Goal: Browse casually

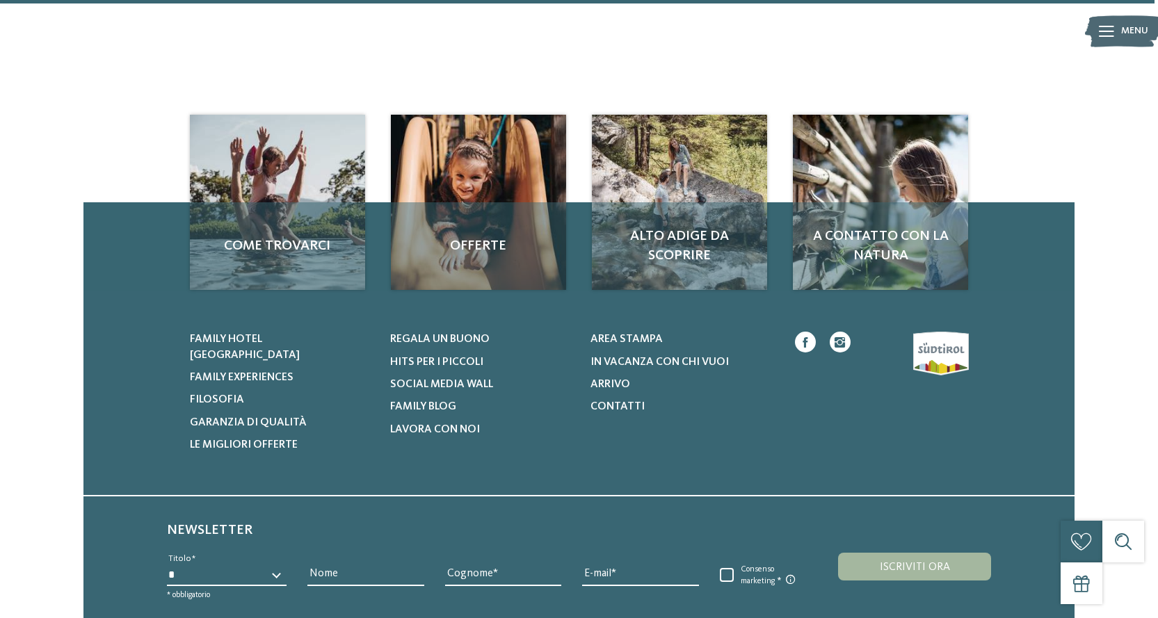
scroll to position [3032, 0]
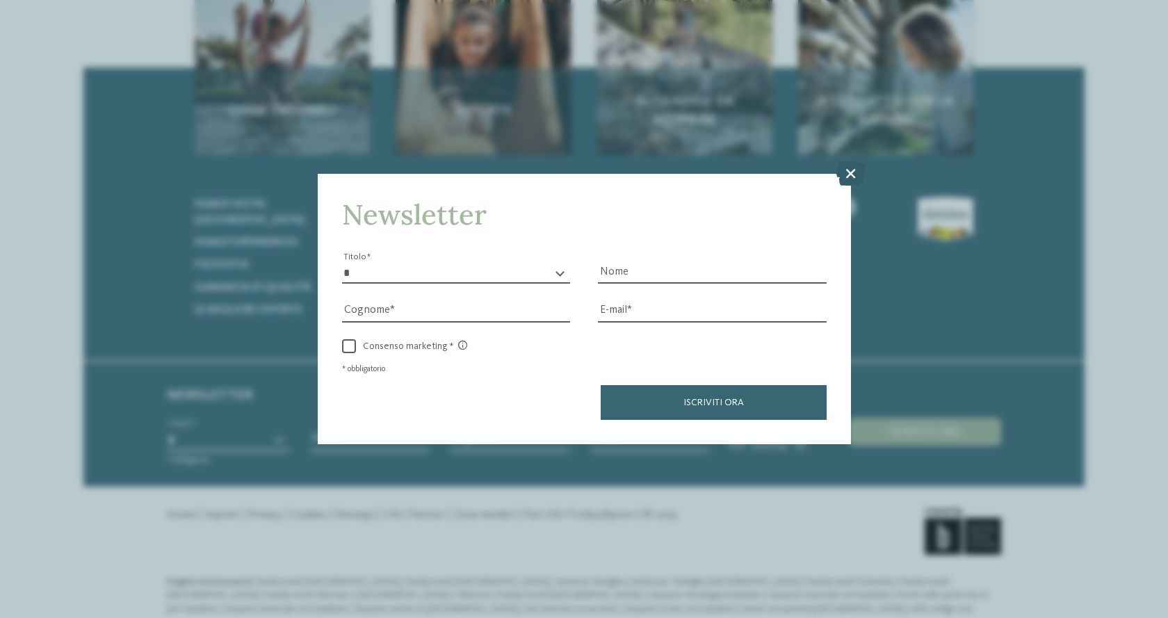
click at [851, 170] on icon at bounding box center [851, 173] width 30 height 24
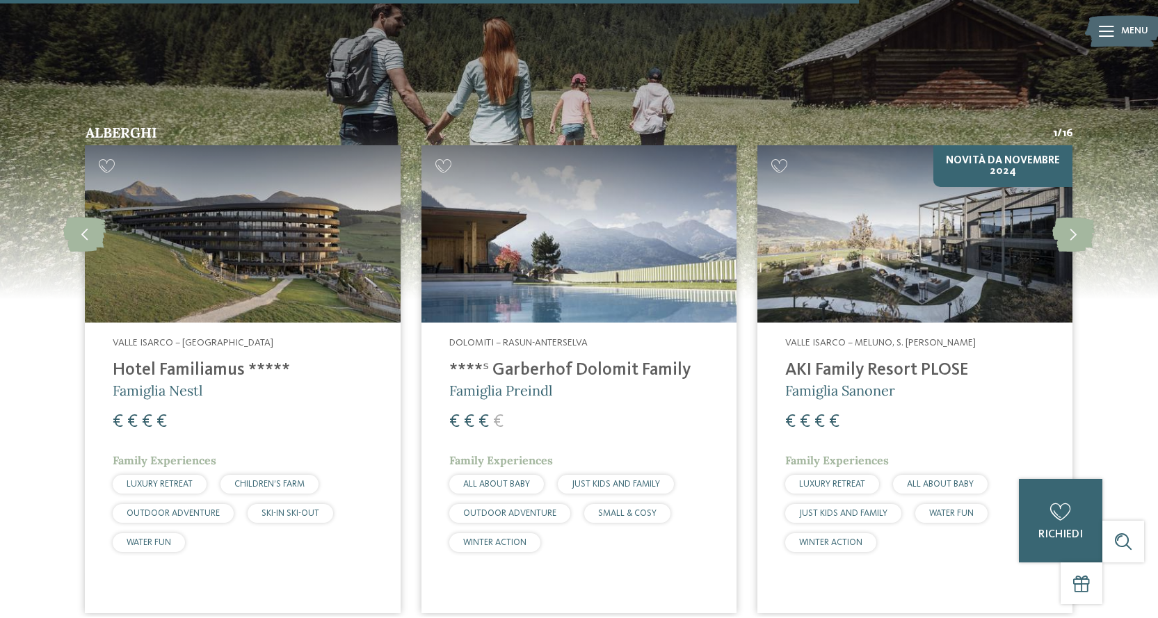
scroll to position [2267, 0]
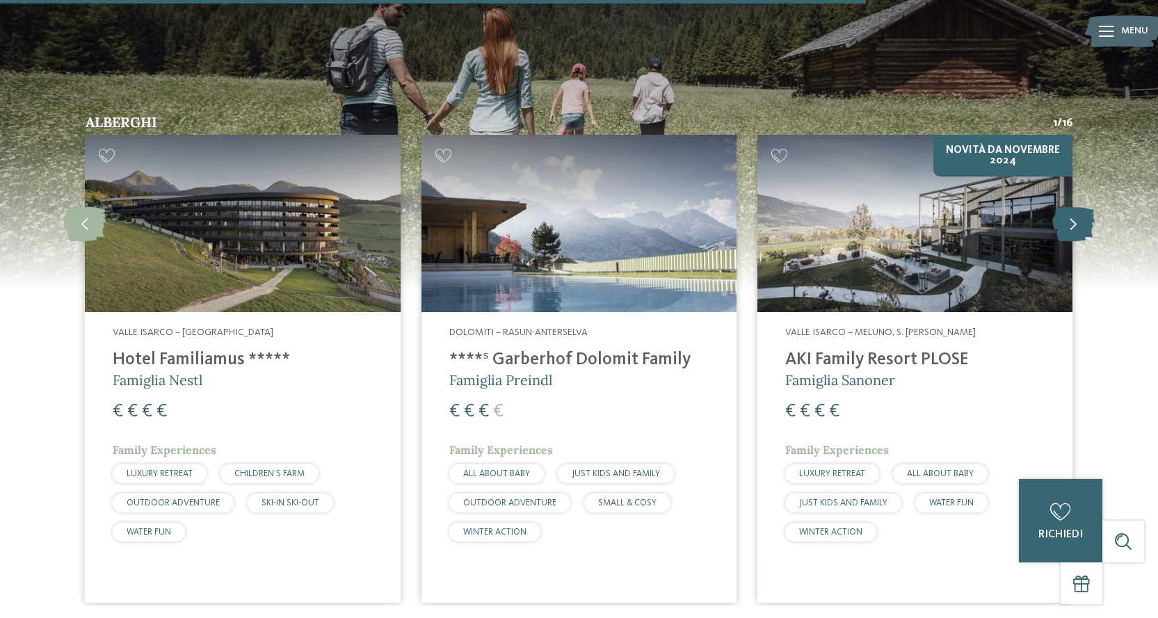
click at [1062, 207] on icon at bounding box center [1073, 223] width 42 height 35
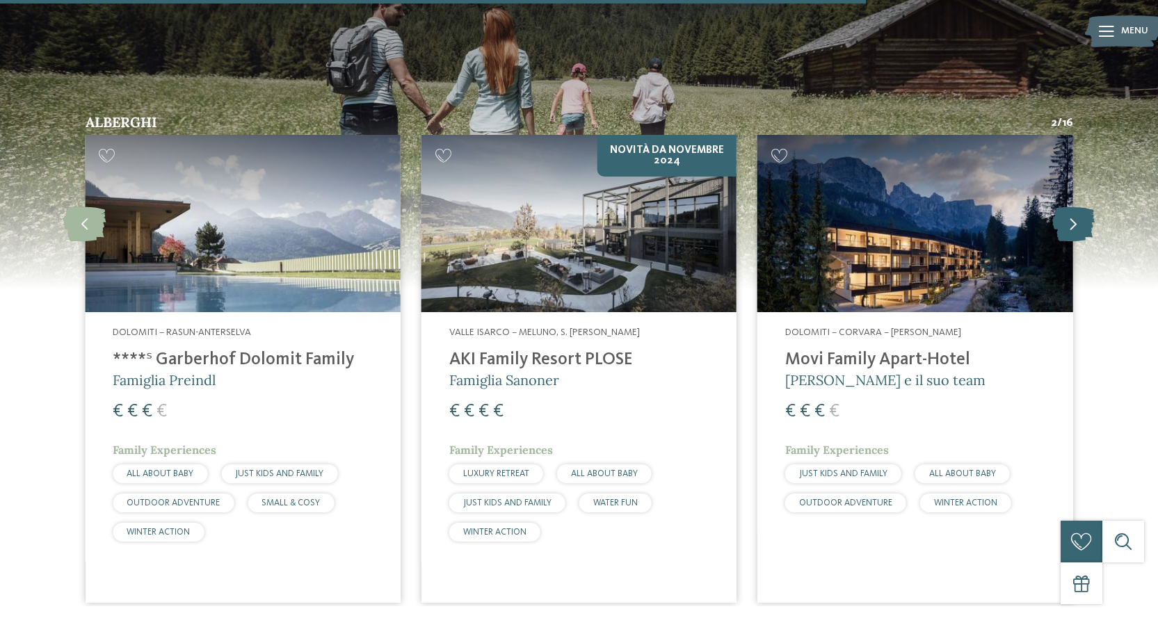
click at [1062, 207] on icon at bounding box center [1073, 223] width 42 height 35
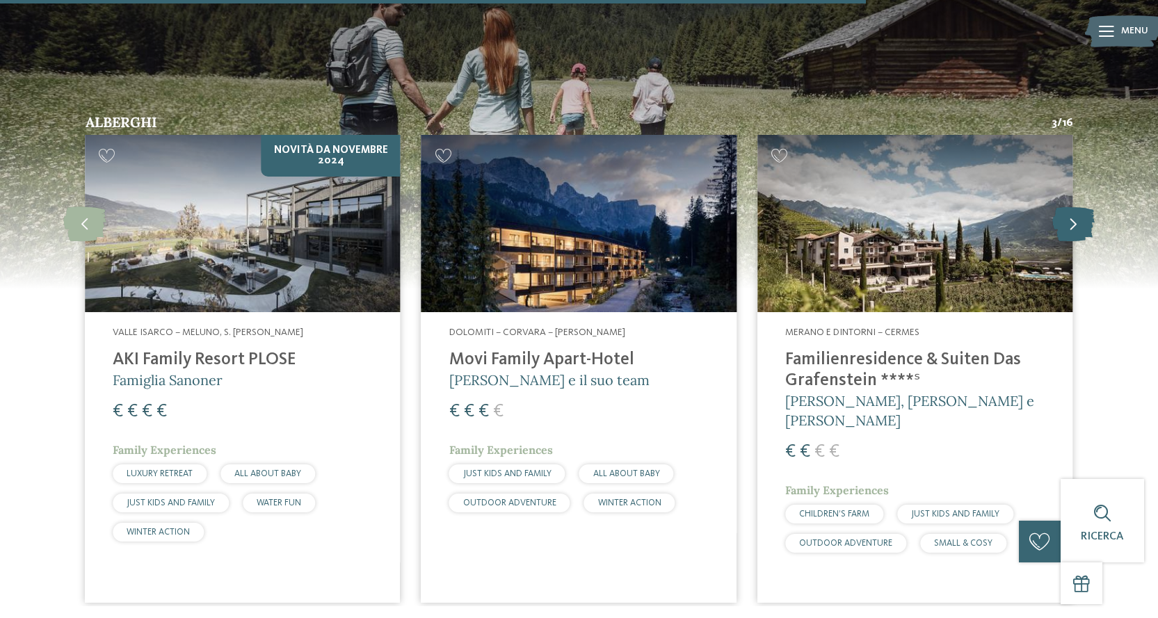
click at [1062, 207] on icon at bounding box center [1073, 223] width 42 height 35
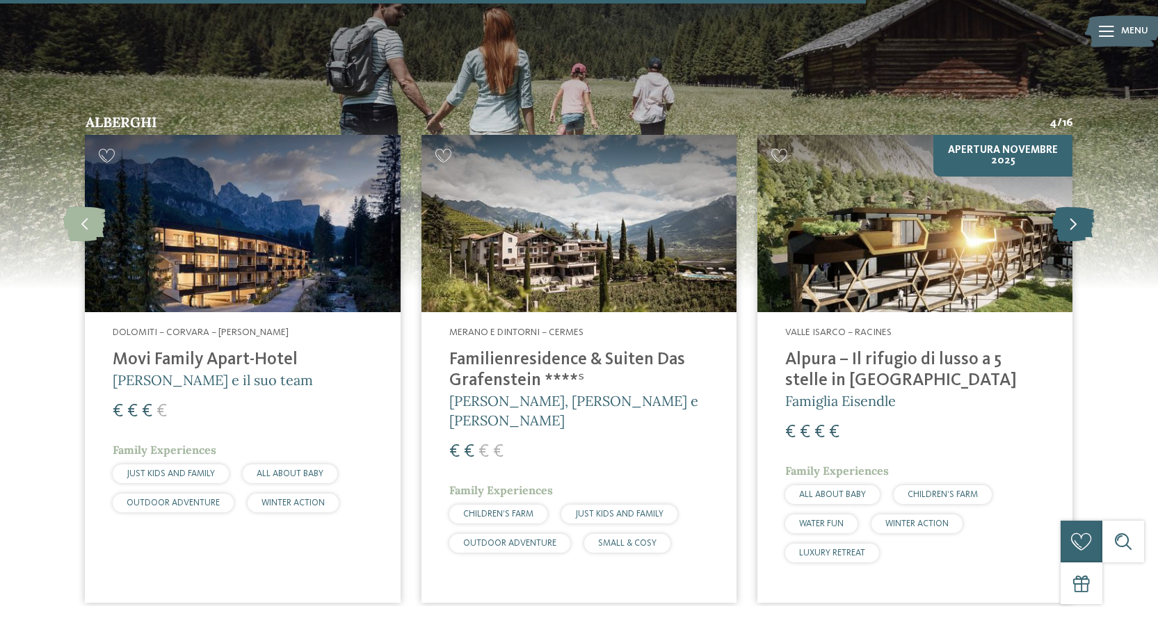
click at [1062, 207] on icon at bounding box center [1073, 223] width 42 height 35
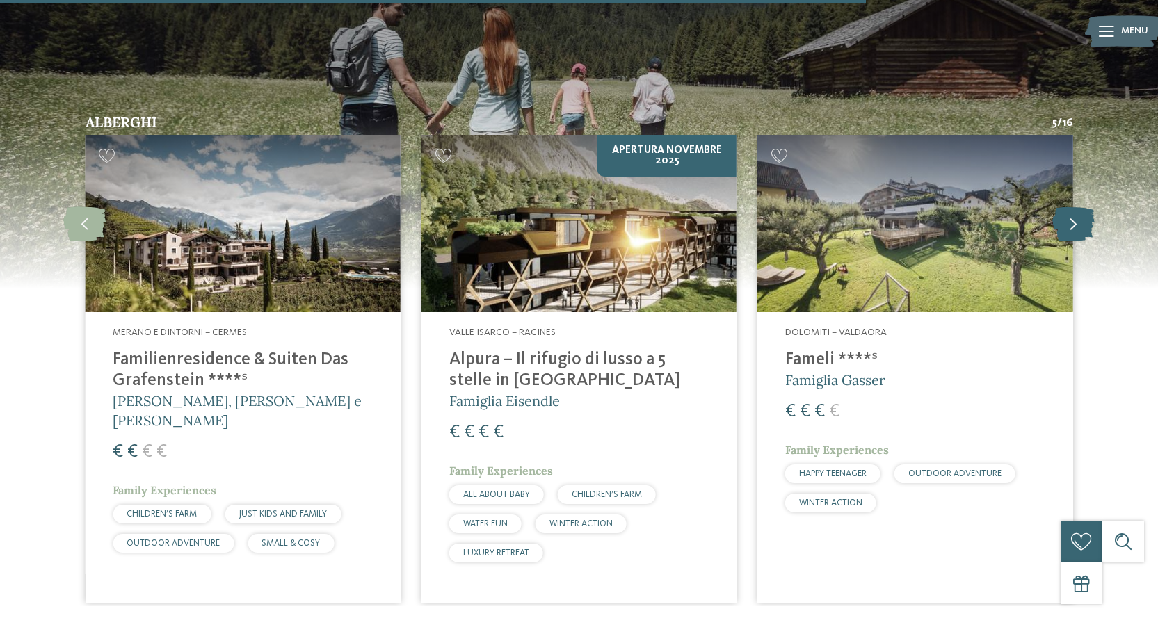
click at [1062, 207] on icon at bounding box center [1073, 223] width 42 height 35
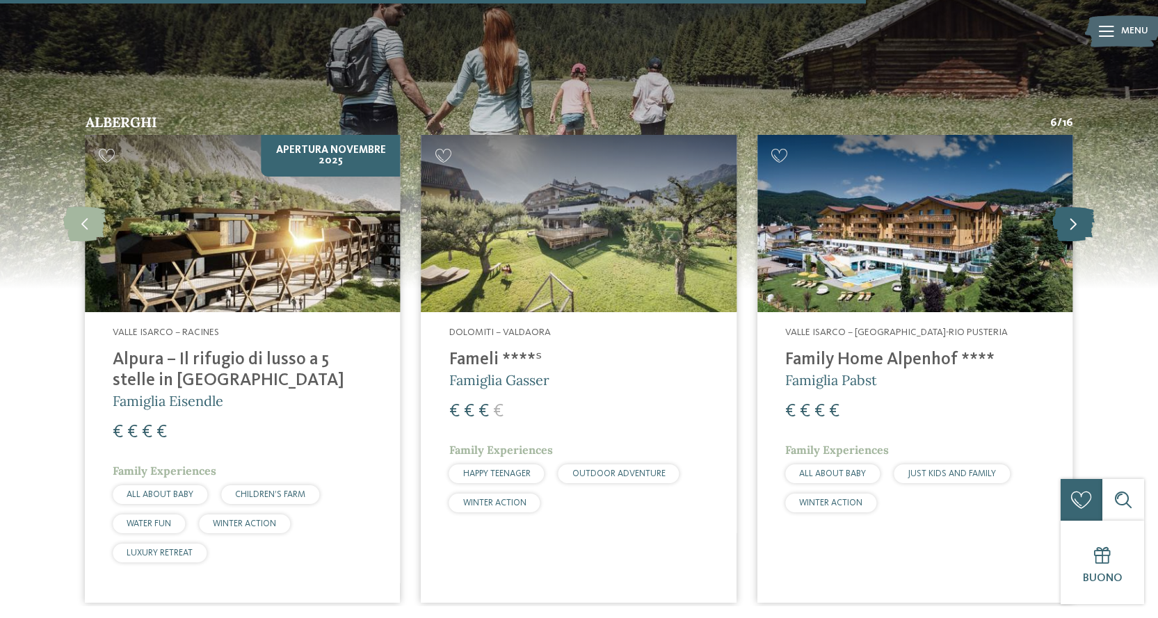
click at [1062, 207] on icon at bounding box center [1073, 223] width 42 height 35
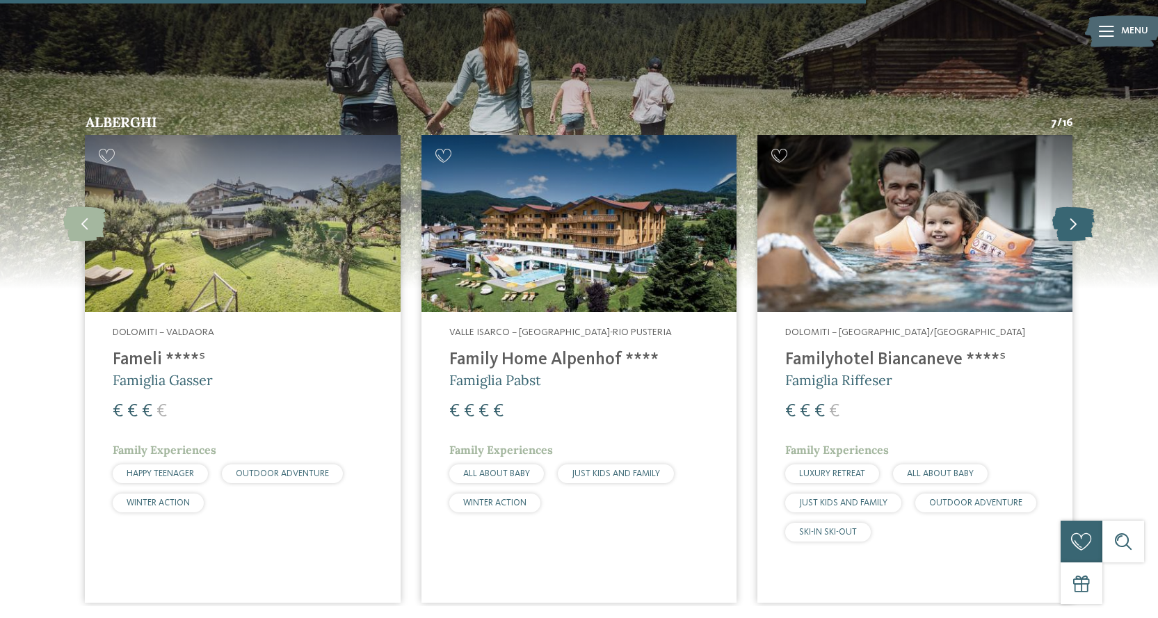
click at [1062, 207] on icon at bounding box center [1073, 223] width 42 height 35
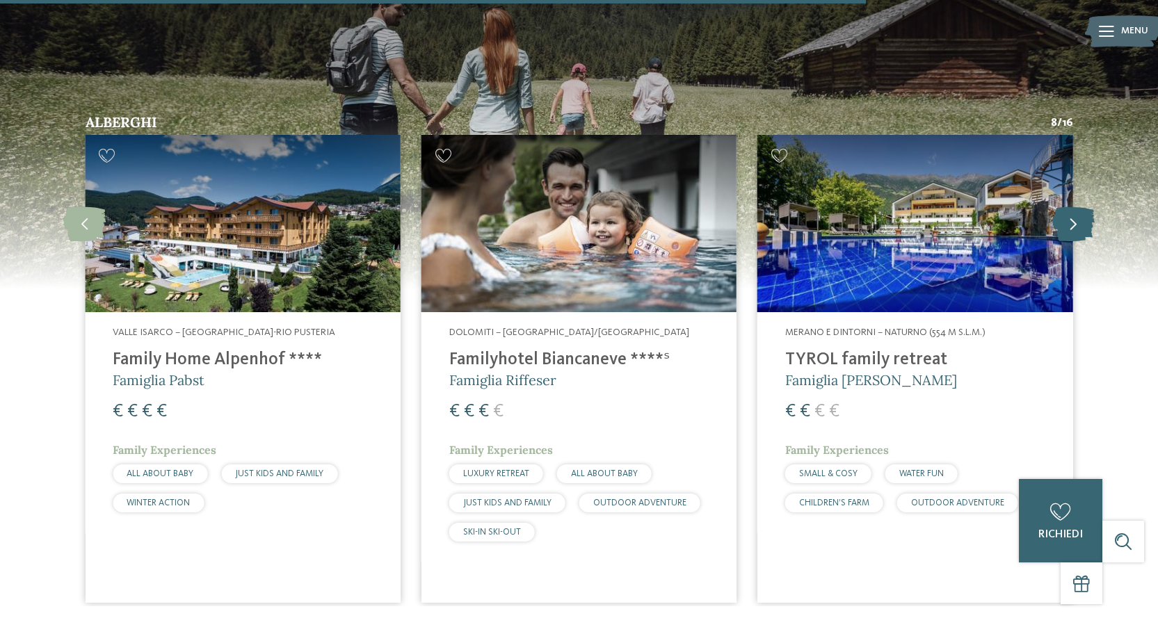
click at [1062, 207] on icon at bounding box center [1073, 223] width 42 height 35
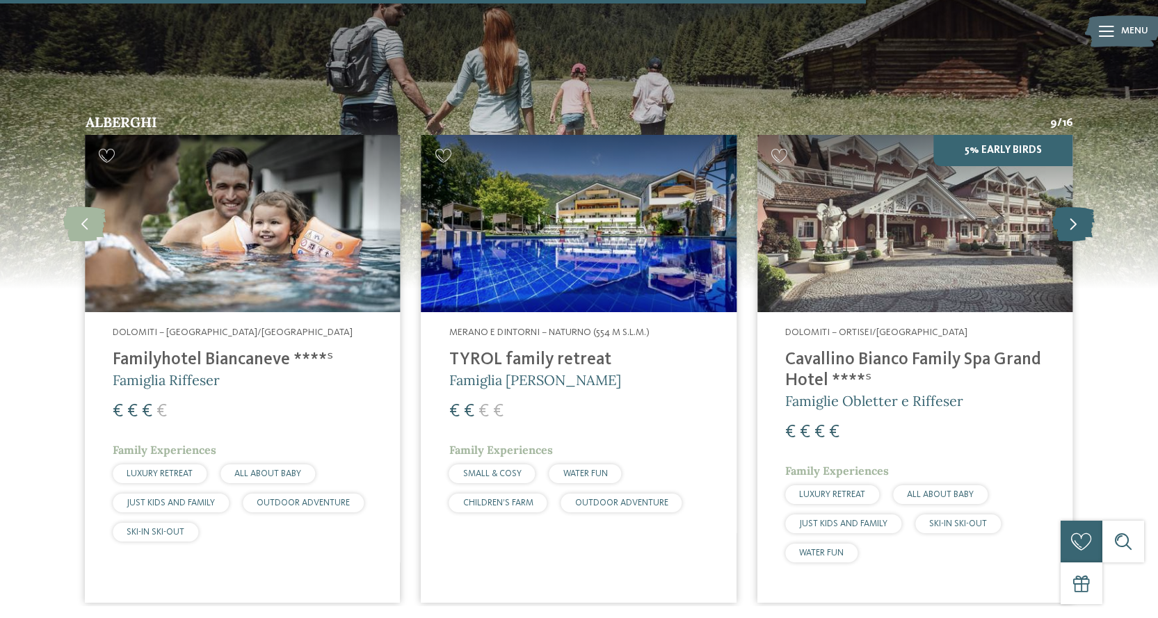
click at [1062, 207] on icon at bounding box center [1073, 223] width 42 height 35
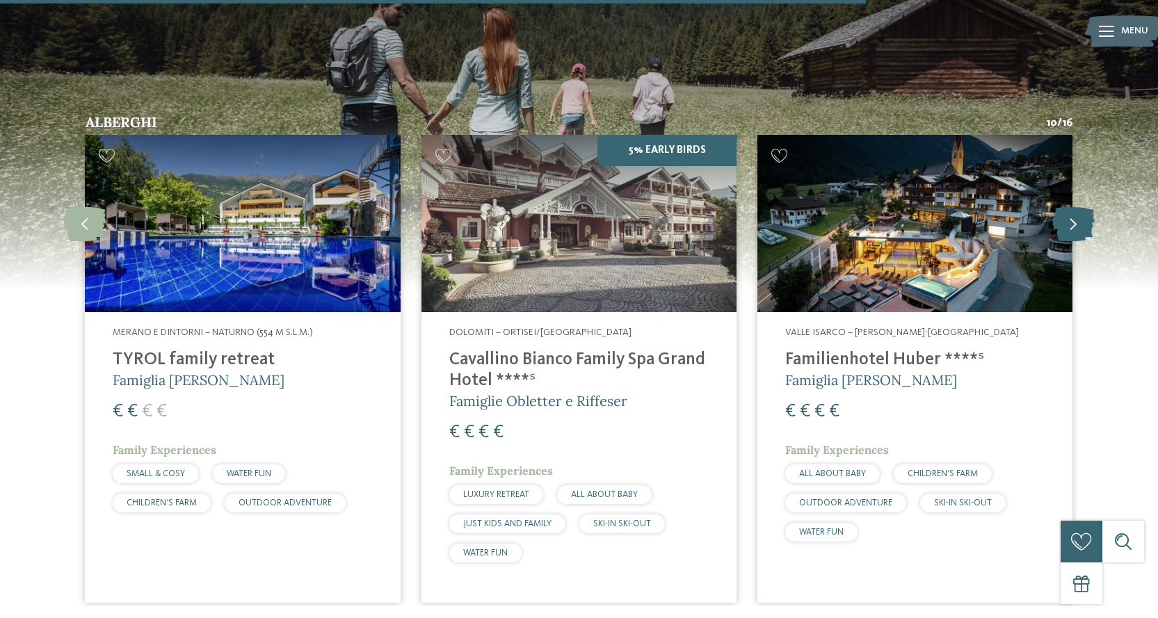
click at [1062, 207] on icon at bounding box center [1073, 223] width 42 height 35
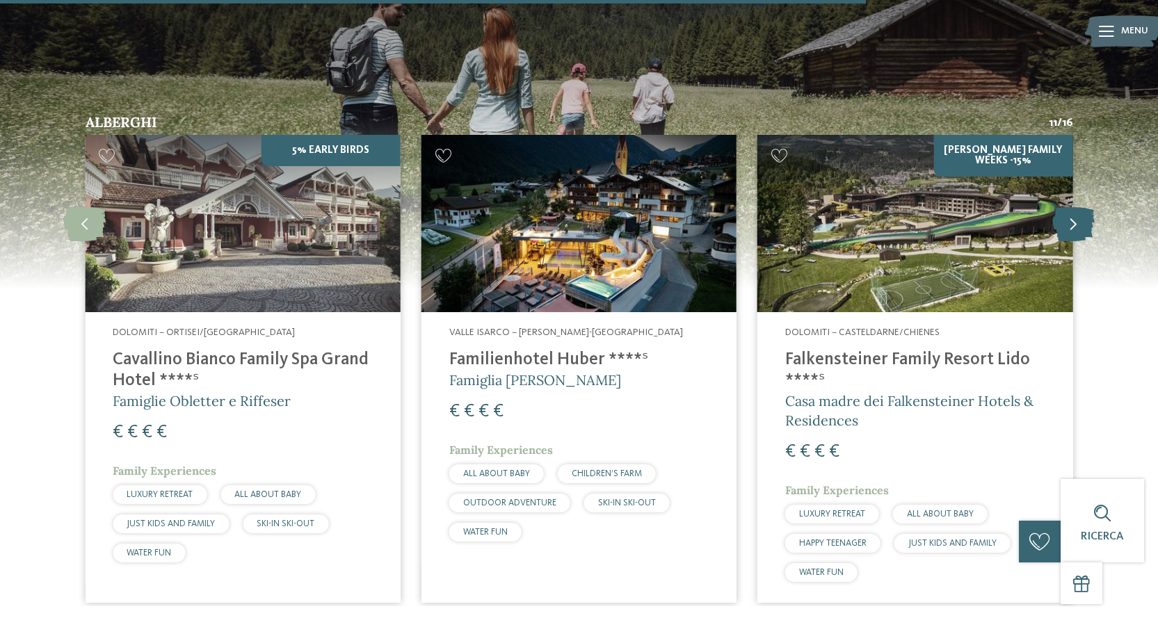
click at [1062, 207] on icon at bounding box center [1073, 223] width 42 height 35
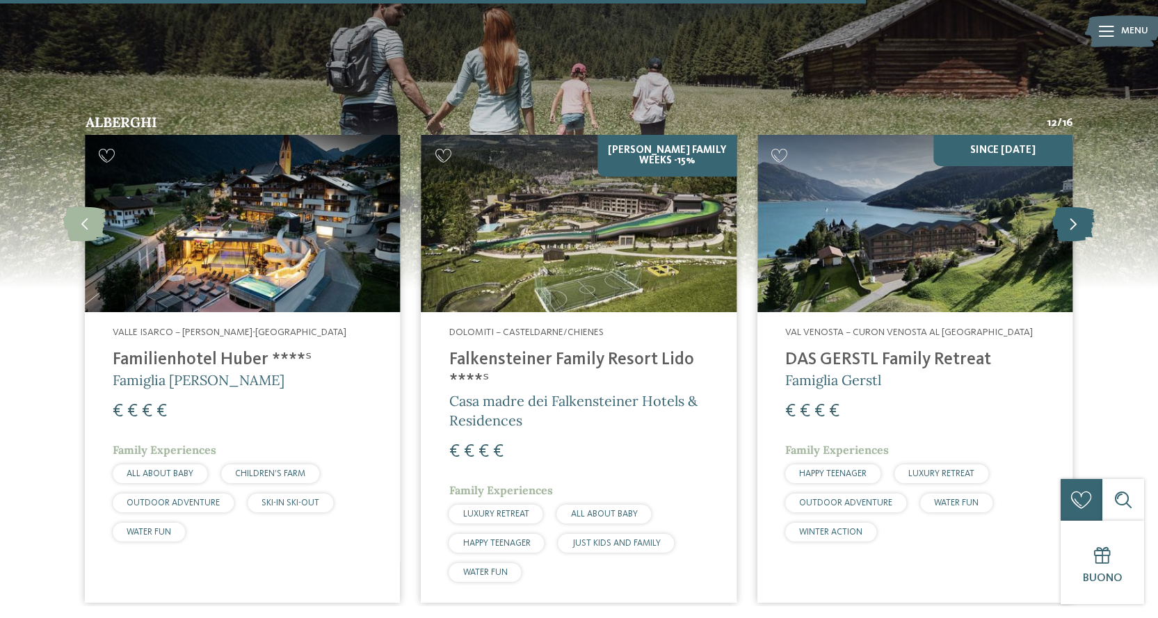
click at [1062, 207] on icon at bounding box center [1073, 223] width 42 height 35
